Goal: Feedback & Contribution: Leave review/rating

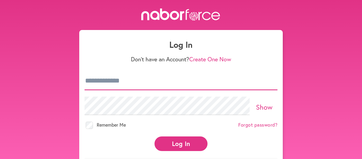
click at [102, 82] on input "email" at bounding box center [181, 81] width 193 height 19
type input "**********"
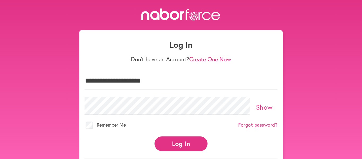
click at [182, 140] on button "Log In" at bounding box center [181, 143] width 53 height 15
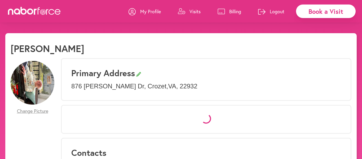
select select "*"
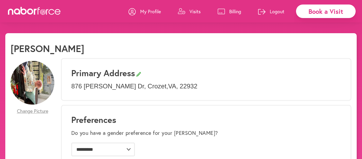
click at [193, 11] on p "Visits" at bounding box center [195, 11] width 11 height 6
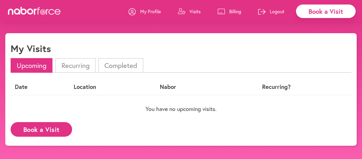
click at [123, 65] on li "Completed" at bounding box center [120, 65] width 45 height 15
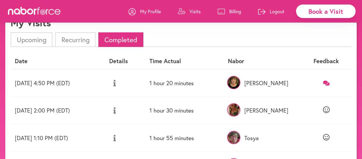
scroll to position [27, 0]
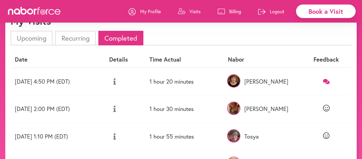
click at [330, 82] on icon at bounding box center [326, 81] width 7 height 5
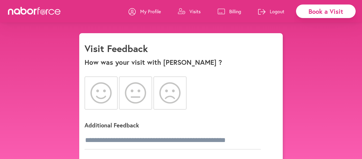
click at [105, 88] on icon at bounding box center [100, 92] width 21 height 21
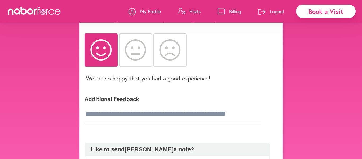
scroll to position [42, 0]
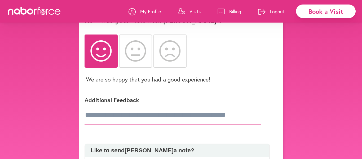
click at [133, 116] on input "text" at bounding box center [173, 115] width 176 height 19
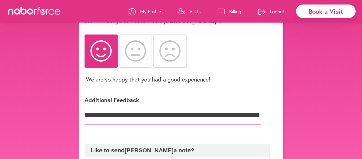
scroll to position [0, 78]
click at [116, 115] on input "**********" at bounding box center [173, 115] width 176 height 19
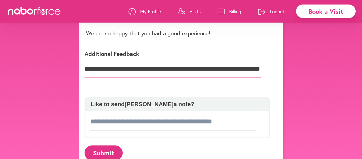
scroll to position [94, 0]
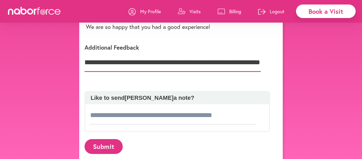
type input "**********"
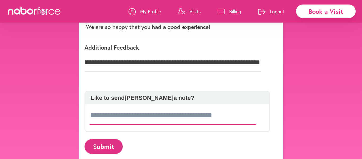
click at [122, 119] on input at bounding box center [173, 115] width 167 height 19
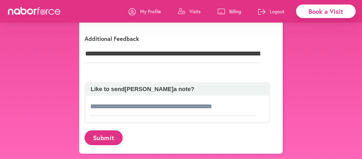
click at [101, 139] on button "Submit" at bounding box center [104, 137] width 38 height 15
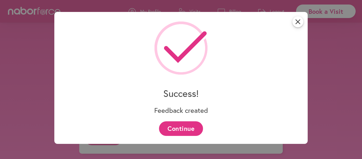
click at [181, 127] on button "Continue" at bounding box center [181, 128] width 44 height 15
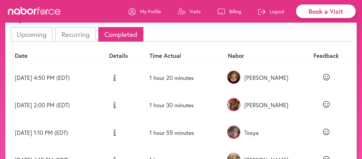
scroll to position [31, 0]
click at [272, 11] on p "Logout" at bounding box center [277, 11] width 15 height 6
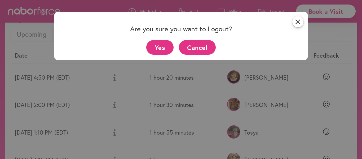
click at [153, 47] on button "Yes" at bounding box center [159, 47] width 27 height 15
